Goal: Information Seeking & Learning: Learn about a topic

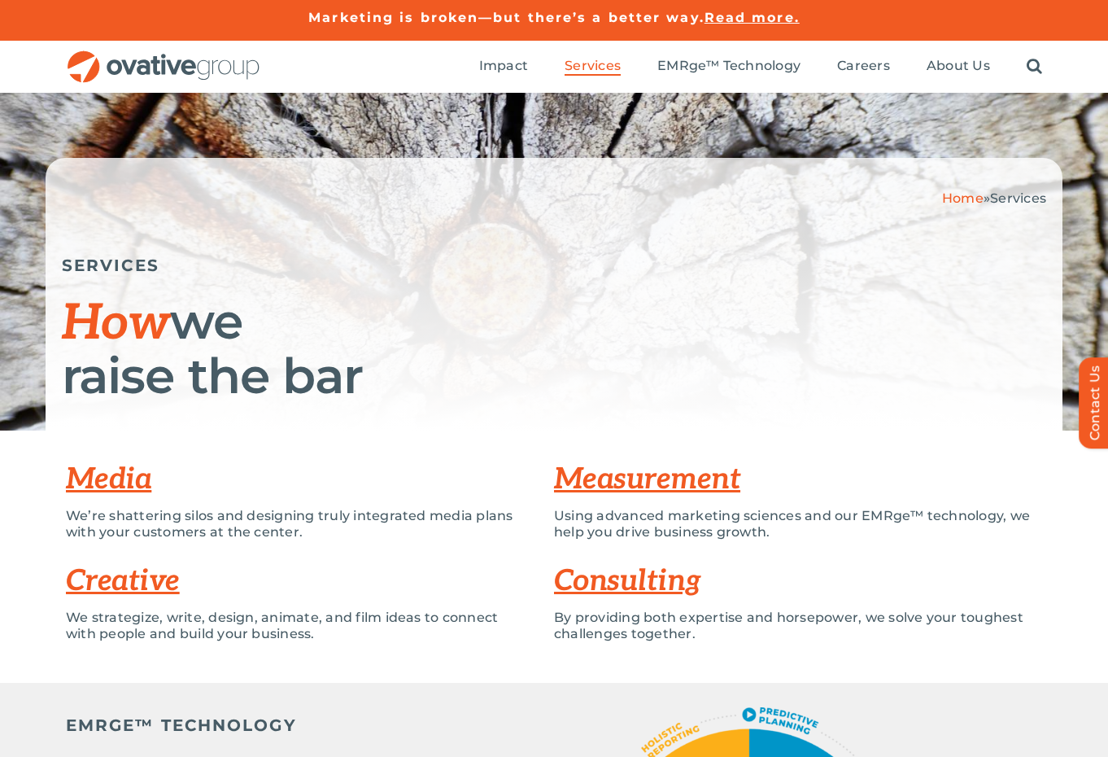
drag, startPoint x: 1103, startPoint y: 147, endPoint x: 1103, endPoint y: 123, distance: 24.4
click at [1103, 147] on div "Home » Services SERVICES How we raise the bar" at bounding box center [554, 262] width 1108 height 338
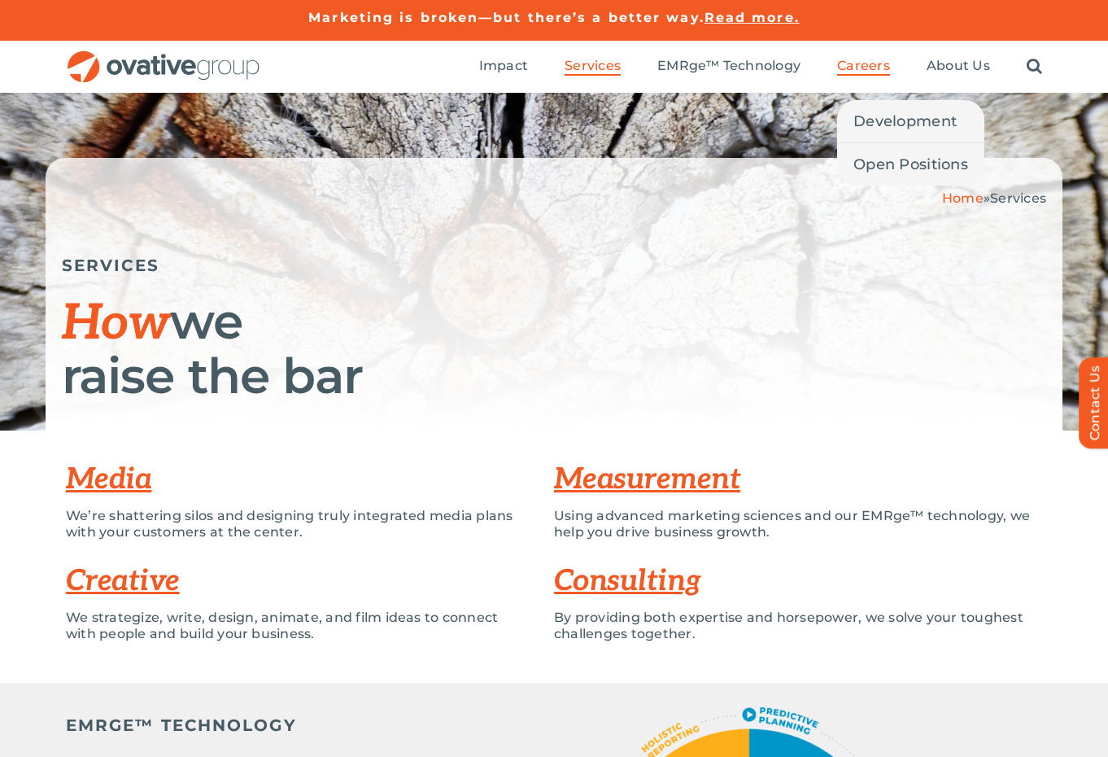
click at [879, 61] on span "Careers" at bounding box center [863, 66] width 53 height 16
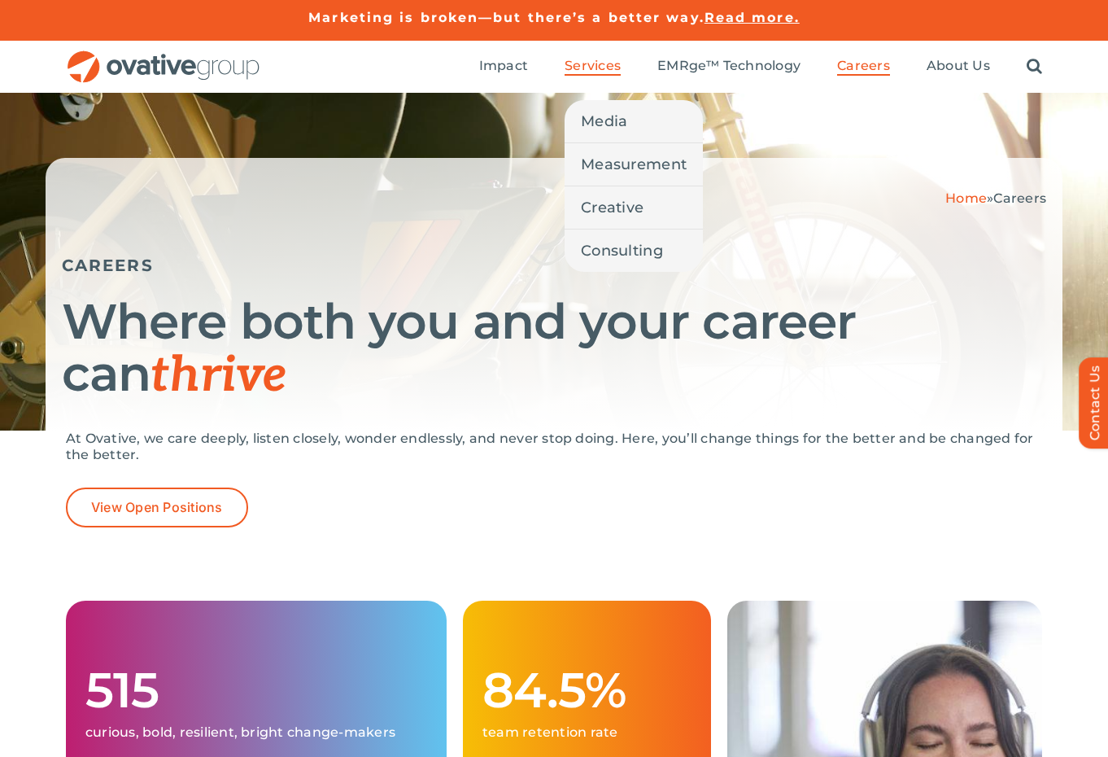
click at [581, 68] on span "Services" at bounding box center [593, 66] width 56 height 16
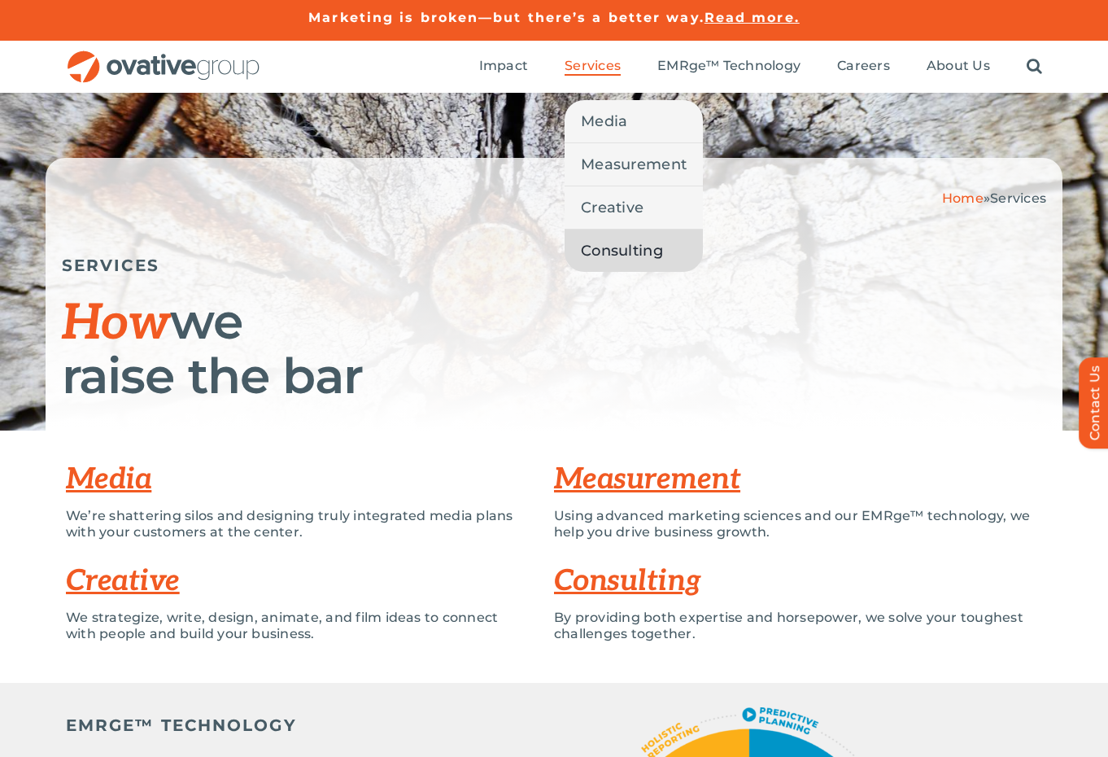
click at [652, 245] on span "Consulting" at bounding box center [622, 250] width 82 height 23
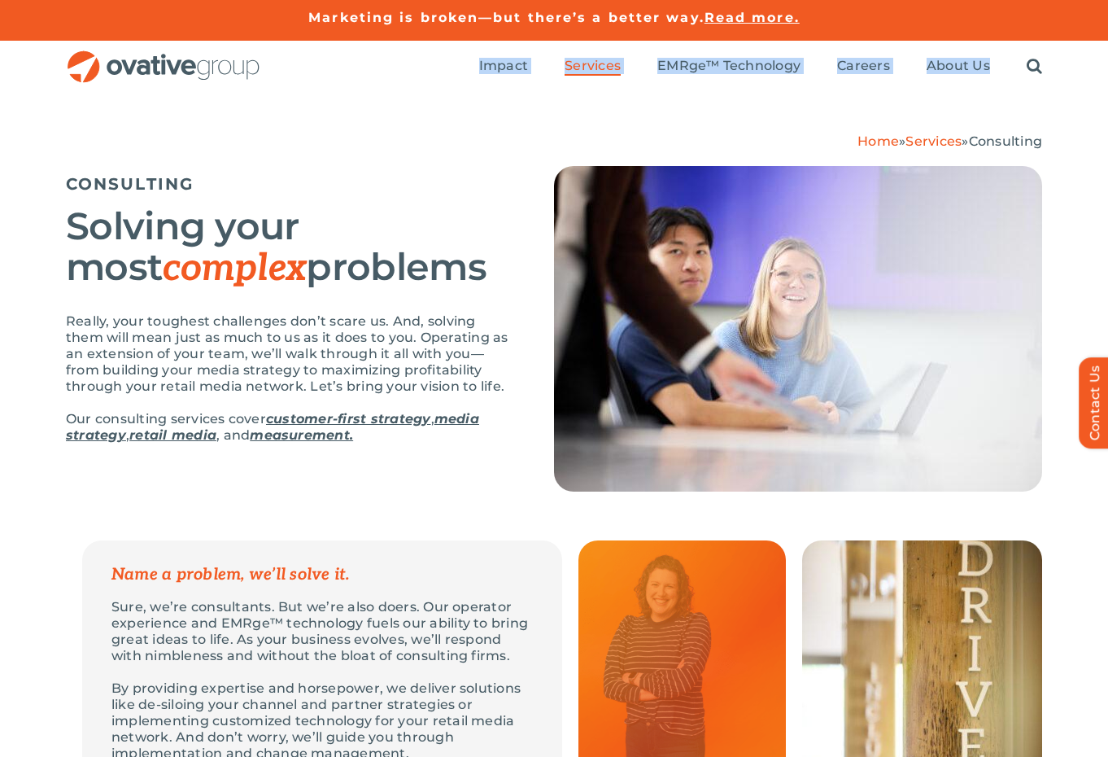
drag, startPoint x: 1108, startPoint y: 22, endPoint x: 1099, endPoint y: 86, distance: 64.8
click at [1099, 86] on div "Marketing is broken—but there’s a better way. Read more. Marketing is broken—bu…" at bounding box center [554, 46] width 1108 height 93
click at [459, 181] on h5 "CONSULTING" at bounding box center [290, 184] width 448 height 20
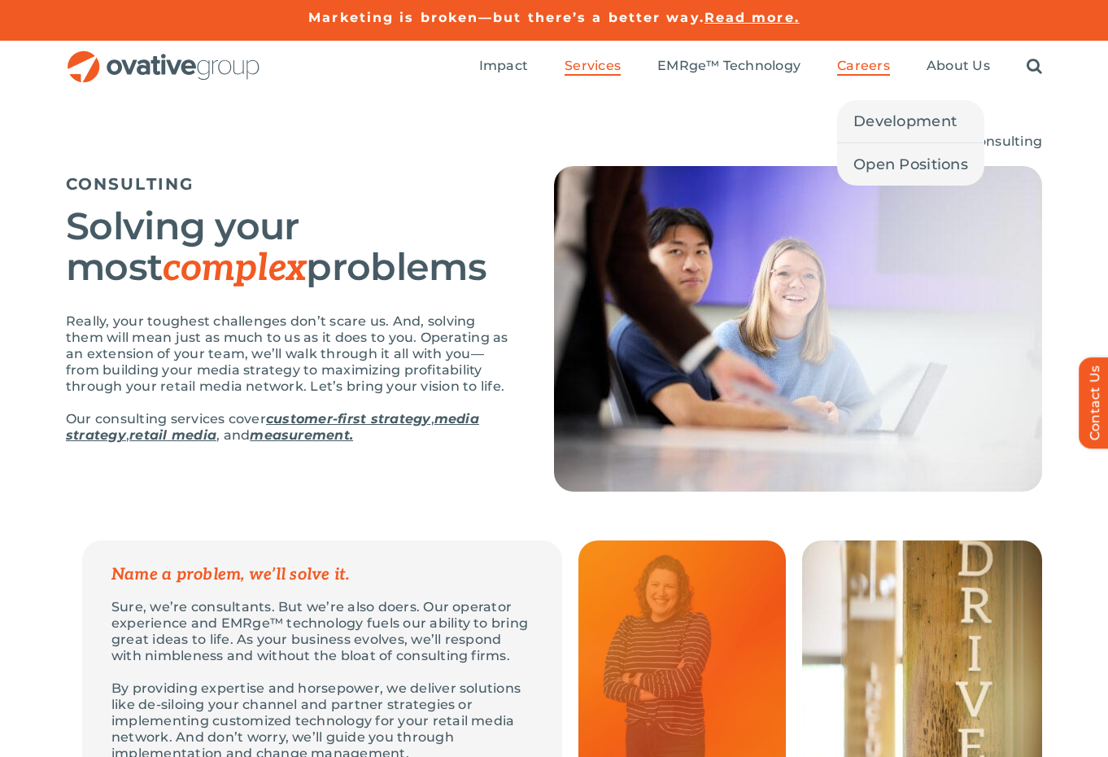
click at [865, 71] on span "Careers" at bounding box center [863, 66] width 53 height 16
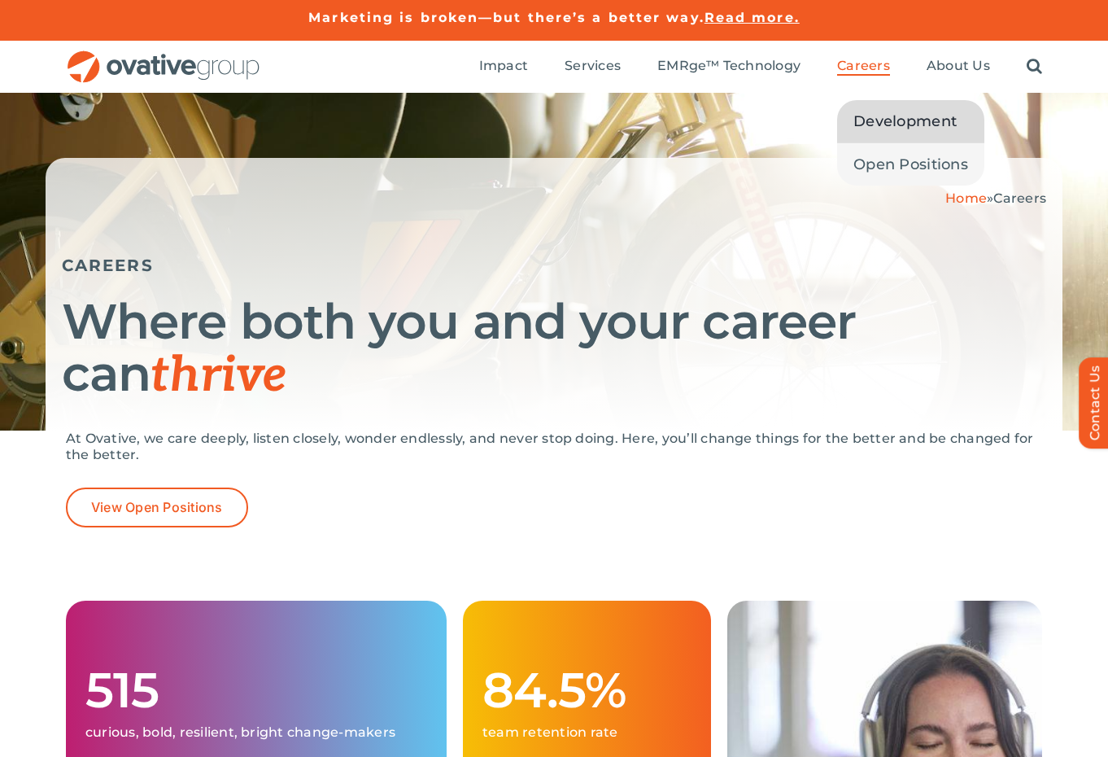
click at [872, 124] on span "Development" at bounding box center [905, 121] width 103 height 23
